Goal: Transaction & Acquisition: Subscribe to service/newsletter

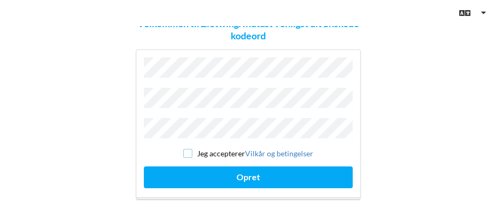
click at [185, 149] on input "checkbox" at bounding box center [187, 153] width 9 height 9
checkbox input "true"
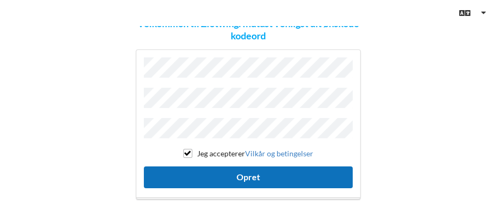
click at [192, 170] on button "Opret" at bounding box center [248, 178] width 209 height 22
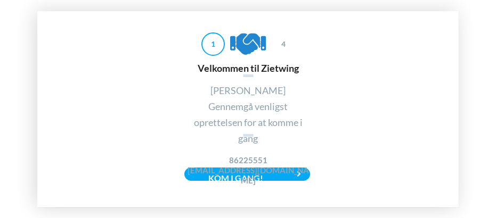
click at [299, 181] on h4 "[EMAIL_ADDRESS][DOMAIN_NAME]" at bounding box center [248, 176] width 128 height 21
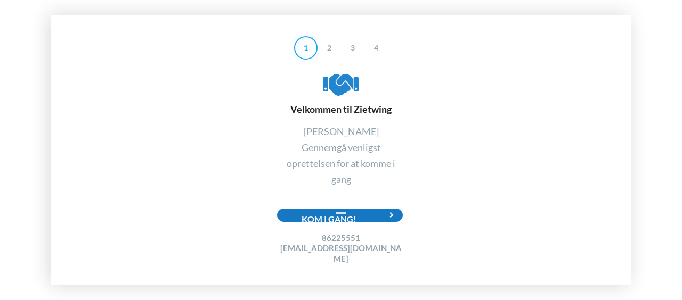
drag, startPoint x: 471, startPoint y: 1, endPoint x: 391, endPoint y: 218, distance: 231.0
click at [391, 218] on icon at bounding box center [392, 215] width 22 height 13
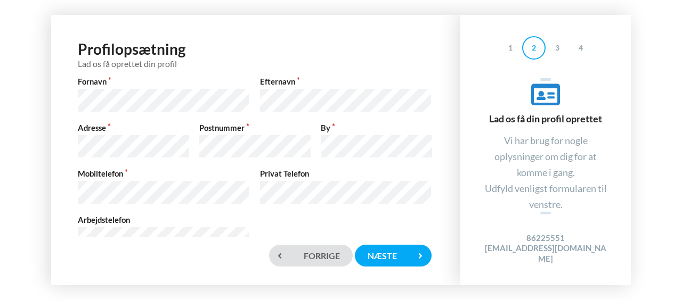
scroll to position [31, 0]
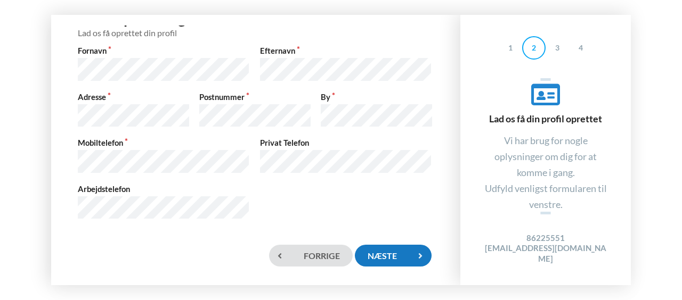
click at [381, 218] on div "Næste" at bounding box center [393, 256] width 77 height 22
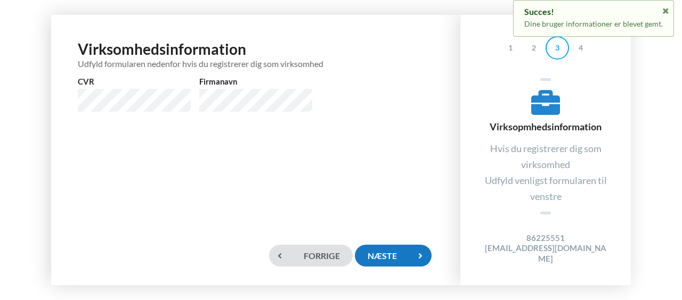
click at [390, 218] on div "Næste" at bounding box center [393, 256] width 77 height 22
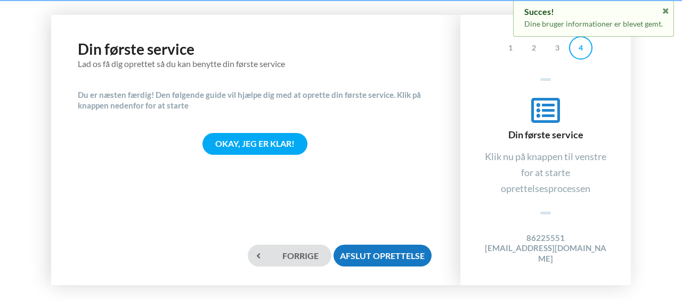
click at [390, 218] on div "Afslut oprettelse" at bounding box center [382, 256] width 98 height 22
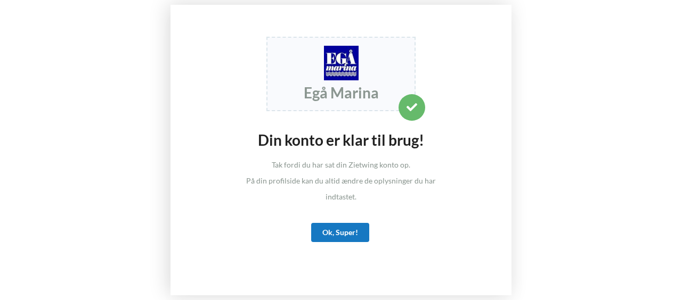
click at [353, 218] on div "Ok, Super!" at bounding box center [340, 232] width 58 height 19
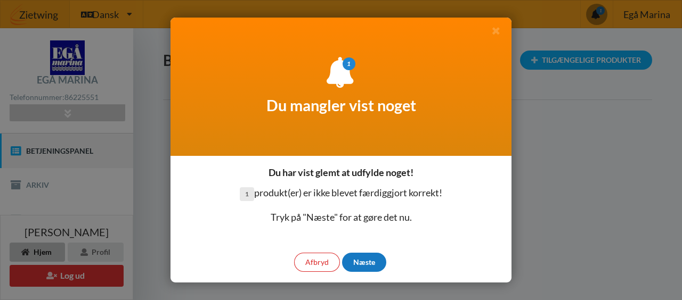
drag, startPoint x: 363, startPoint y: 261, endPoint x: 361, endPoint y: 256, distance: 6.2
click at [361, 218] on div "Næste" at bounding box center [364, 262] width 44 height 19
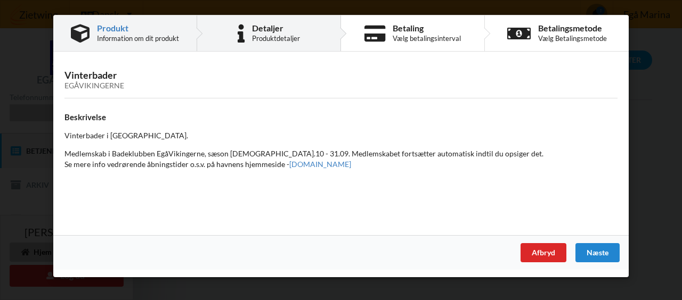
click at [283, 35] on div "Produktdetaljer" at bounding box center [276, 38] width 48 height 9
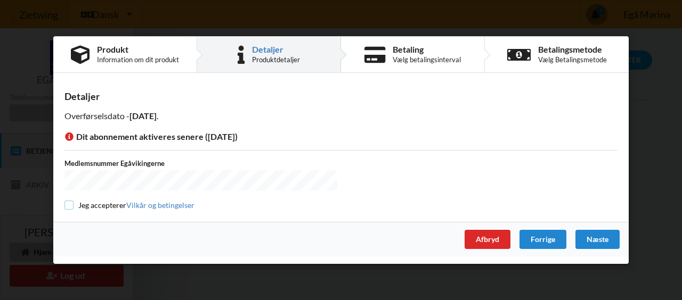
click at [70, 205] on input "checkbox" at bounding box center [68, 205] width 9 height 9
checkbox input "true"
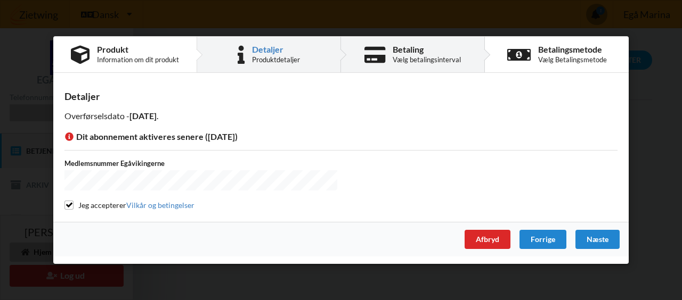
click at [406, 57] on div "Vælg betalingsinterval" at bounding box center [426, 59] width 68 height 9
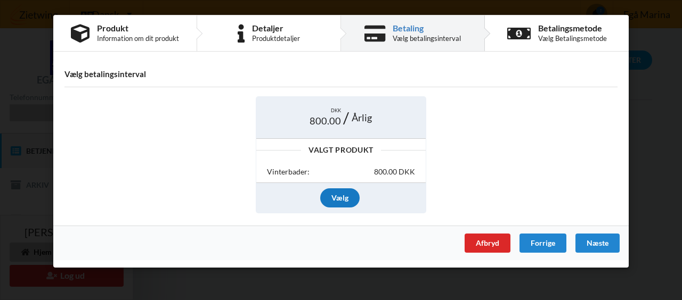
click at [343, 196] on div "Vælg" at bounding box center [339, 198] width 39 height 19
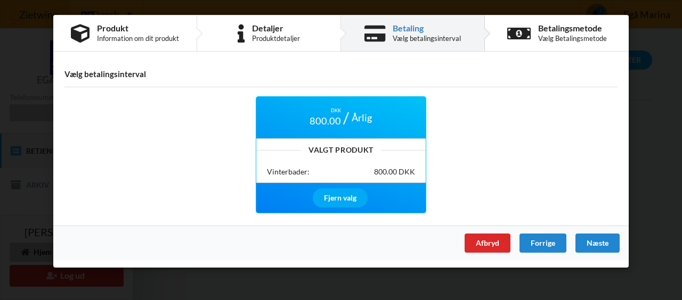
click at [478, 93] on div "DKK 800.00 Årlig Valgt Produkt Vinterbader: 800.00 DKK Fjern valg" at bounding box center [341, 155] width 568 height 132
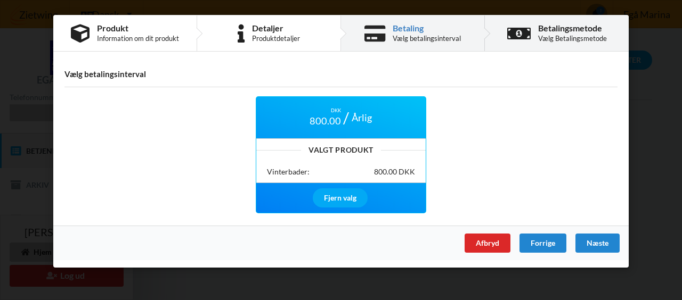
click at [495, 40] on div "Vælg Betalingsmetode" at bounding box center [572, 38] width 69 height 9
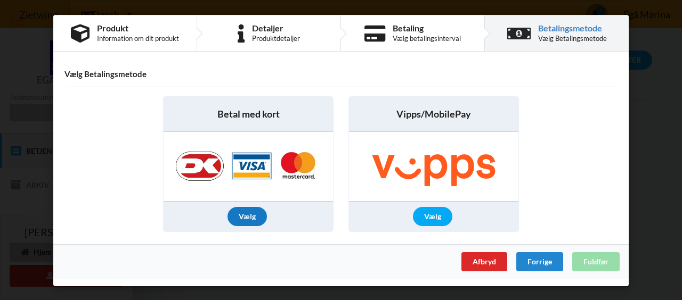
click at [243, 212] on div "Vælg" at bounding box center [246, 216] width 39 height 19
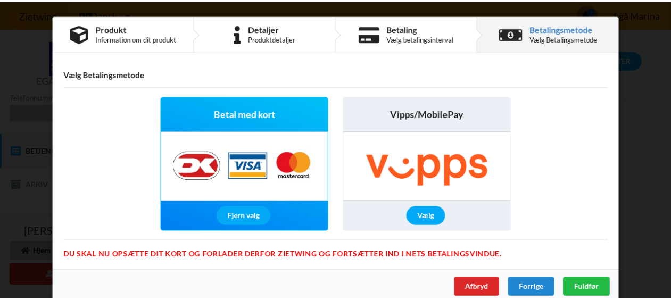
scroll to position [11, 0]
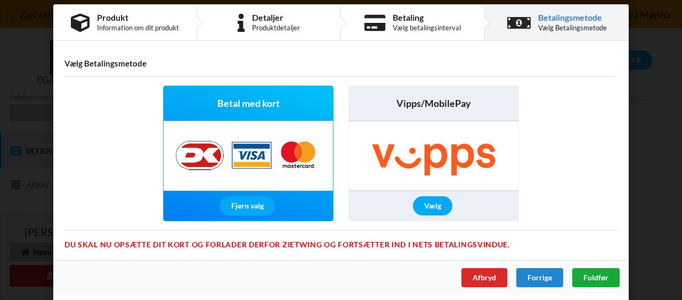
click at [495, 218] on span "Fuldfør" at bounding box center [595, 277] width 25 height 9
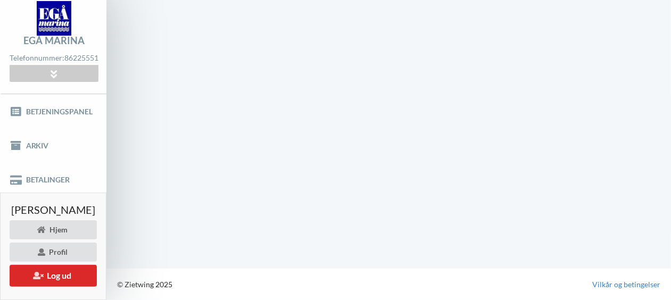
scroll to position [38, 0]
